Goal: Task Accomplishment & Management: Manage account settings

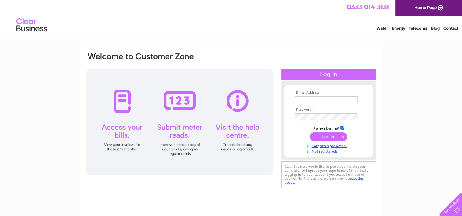
type input "ian@scotfishmuseum.org"
click at [332, 136] on input "submit" at bounding box center [329, 136] width 38 height 9
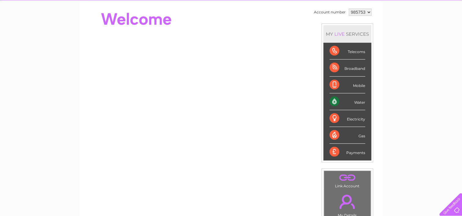
scroll to position [23, 0]
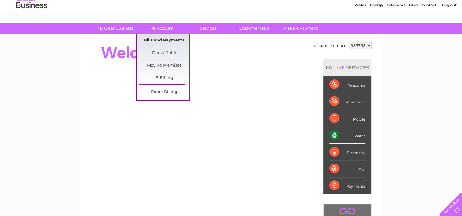
click at [163, 39] on link "Bills and Payments" at bounding box center [164, 40] width 50 height 12
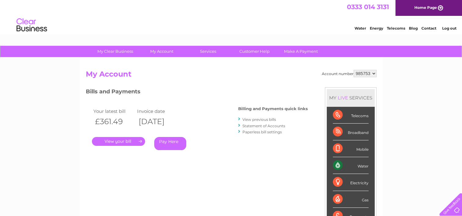
click at [133, 141] on link "." at bounding box center [118, 141] width 53 height 9
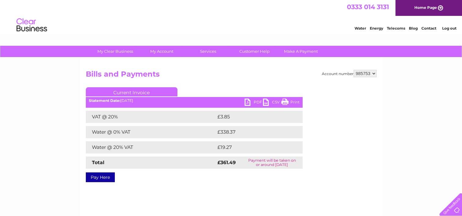
click at [255, 103] on link "PDF" at bounding box center [253, 103] width 18 height 9
